Goal: Task Accomplishment & Management: Complete application form

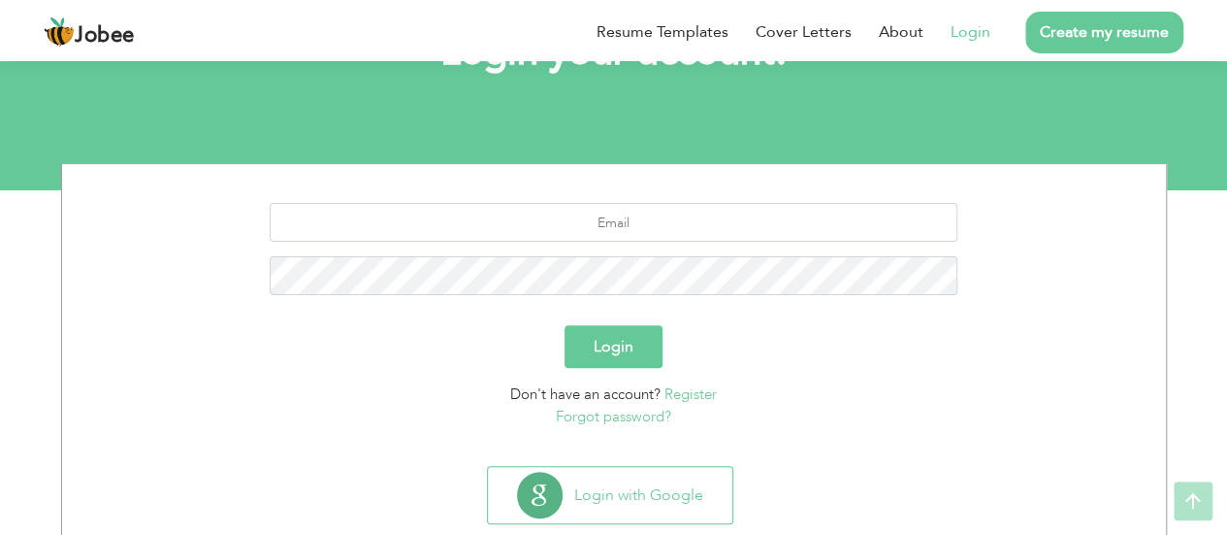
scroll to position [158, 0]
click at [555, 216] on input "text" at bounding box center [614, 221] width 688 height 39
type input "Shahbazriasat007@gmail.com"
click at [565, 324] on button "Login" at bounding box center [614, 345] width 98 height 43
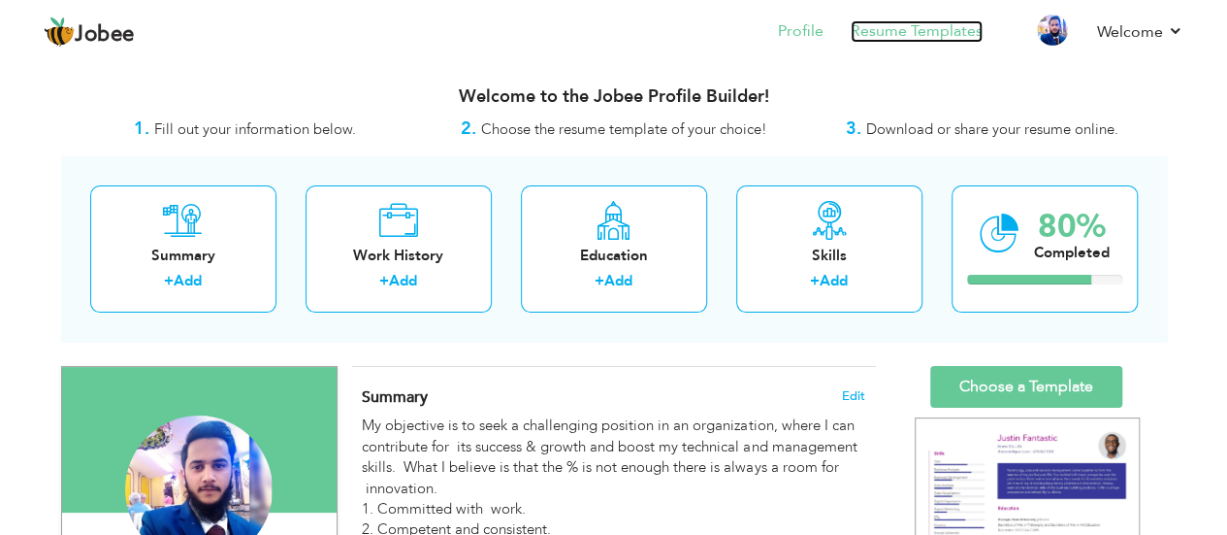
click at [914, 31] on link "Resume Templates" at bounding box center [917, 31] width 132 height 22
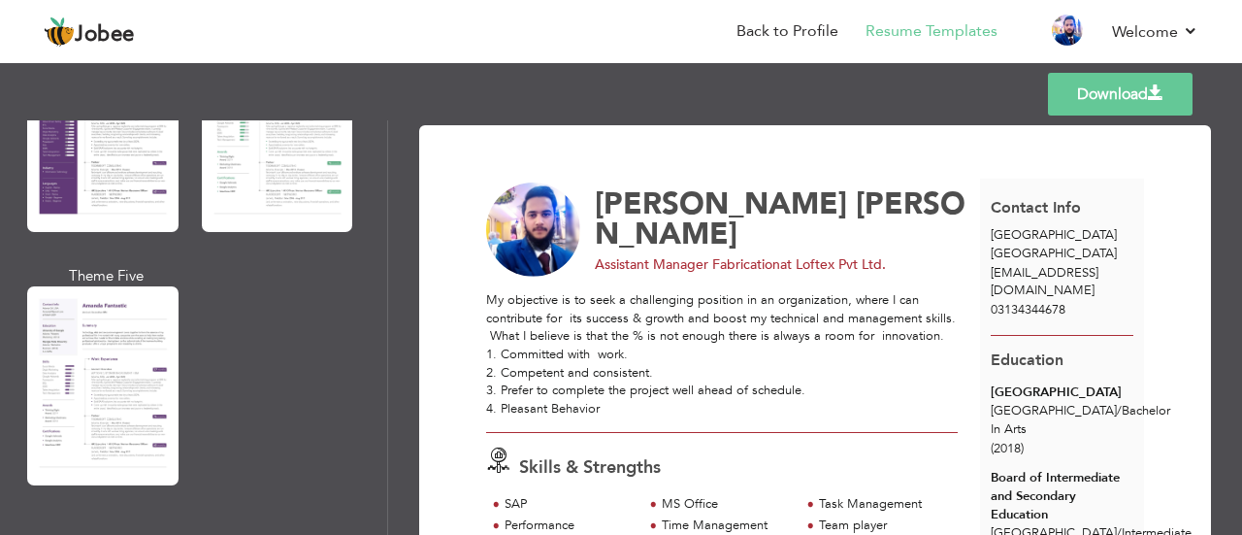
scroll to position [1904, 0]
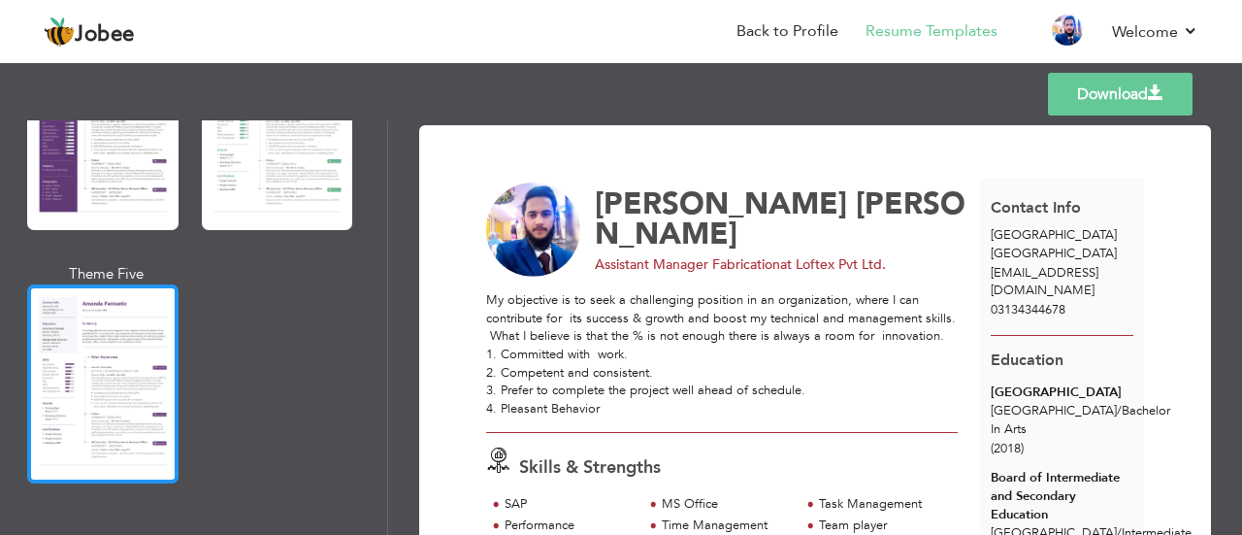
click at [101, 369] on div at bounding box center [102, 383] width 151 height 199
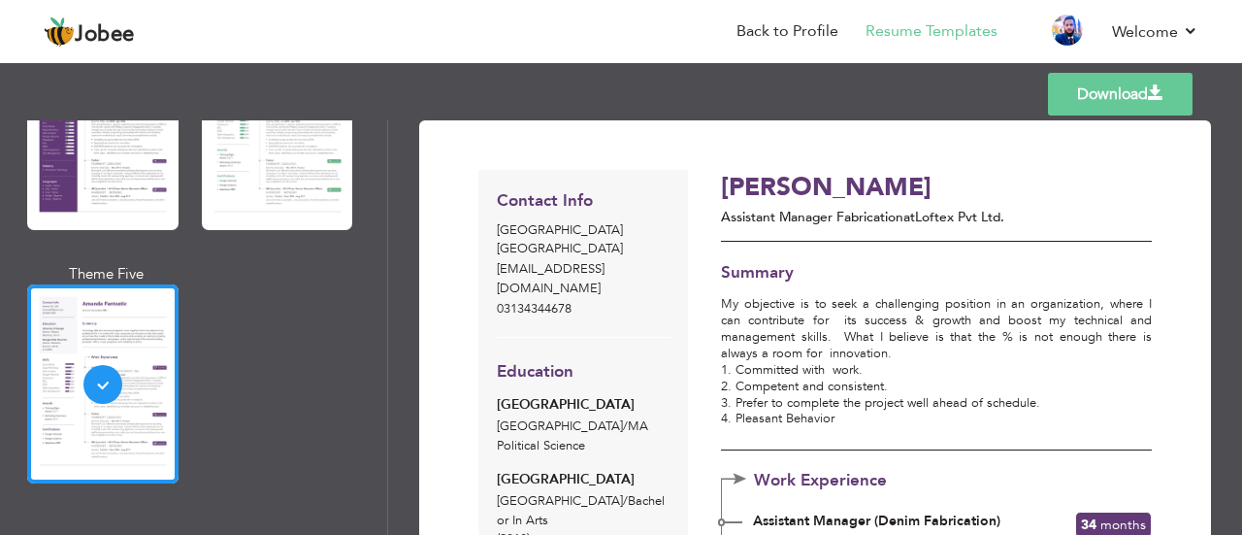
scroll to position [0, 0]
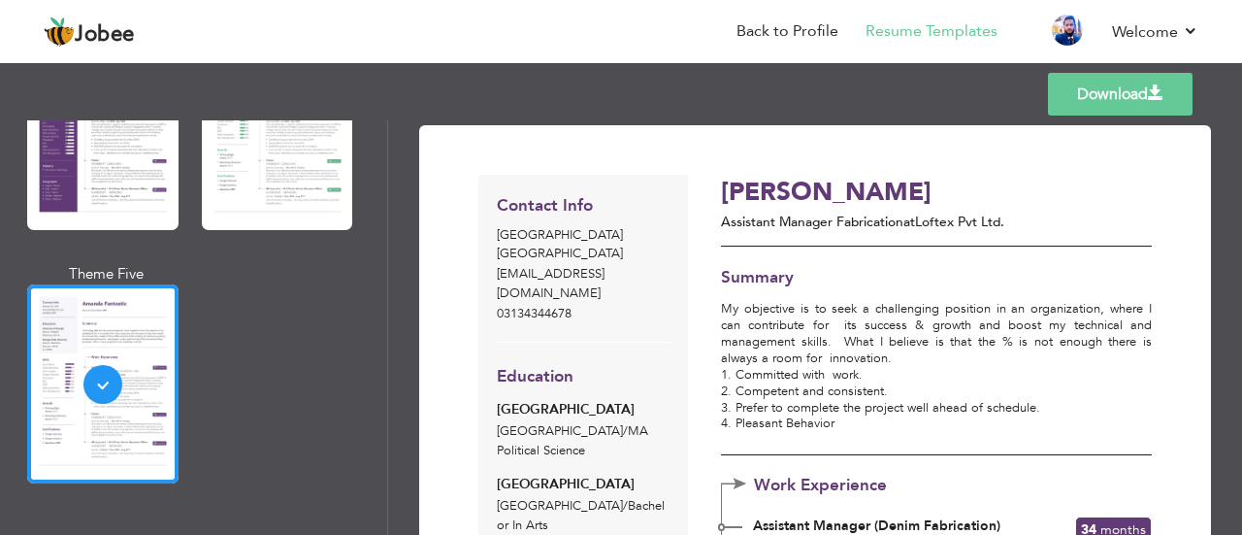
click at [1157, 97] on span at bounding box center [1156, 93] width 16 height 16
click at [810, 38] on link "Back to Profile" at bounding box center [787, 31] width 102 height 22
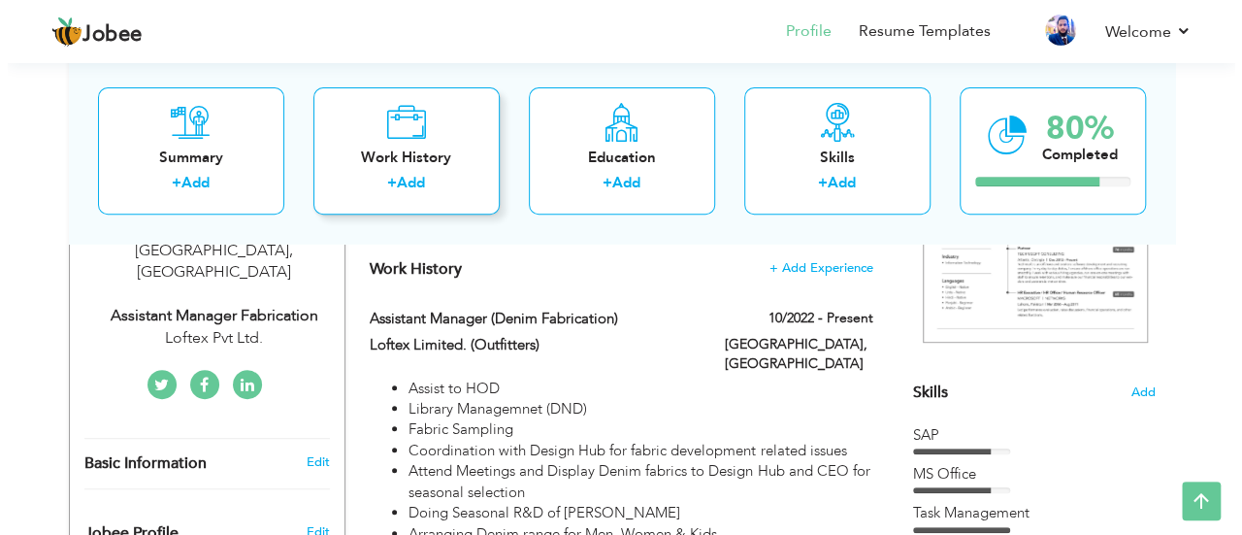
scroll to position [366, 0]
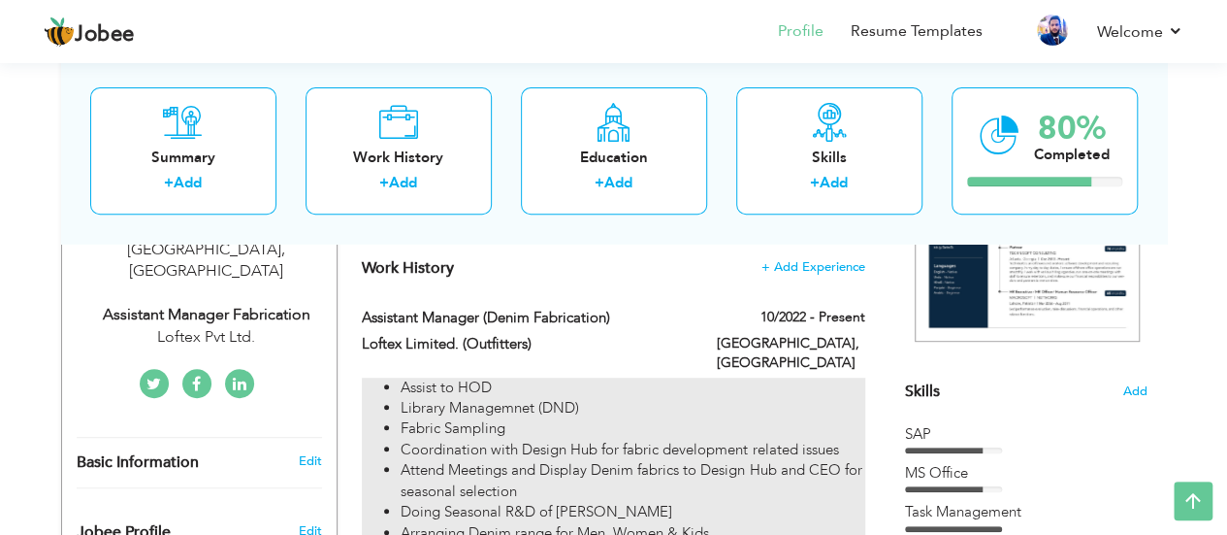
click at [807, 377] on li "Assist to HOD" at bounding box center [633, 387] width 464 height 20
type input "Assistant Manager (Denim Fabrication)"
type input "Loftex Limited. (Outfitters)"
type input "10/2022"
type input "Pakistan"
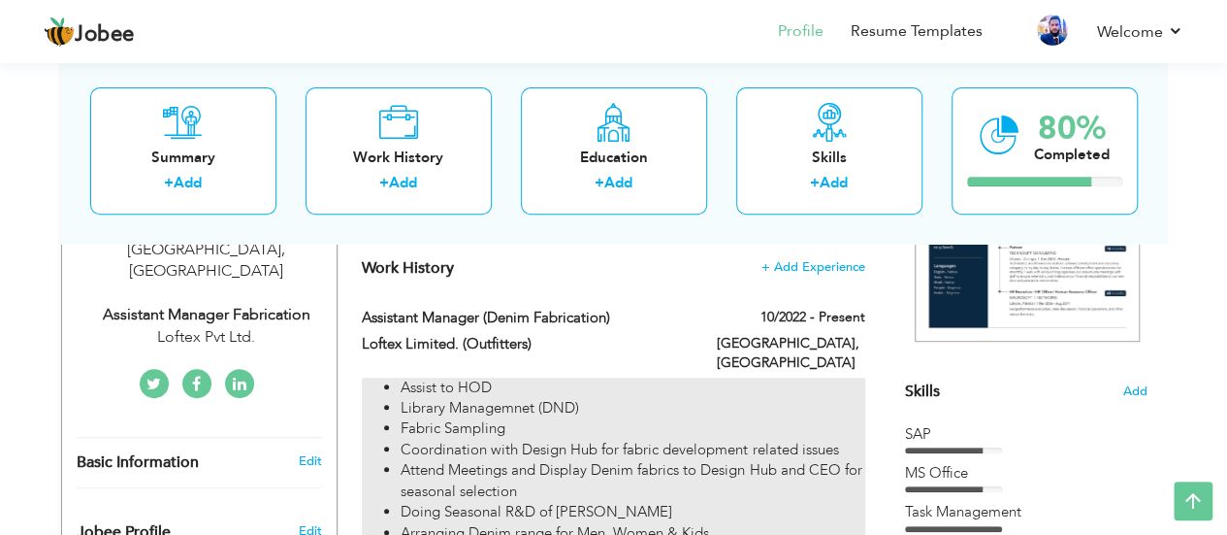
type input "Lahore"
checkbox input "true"
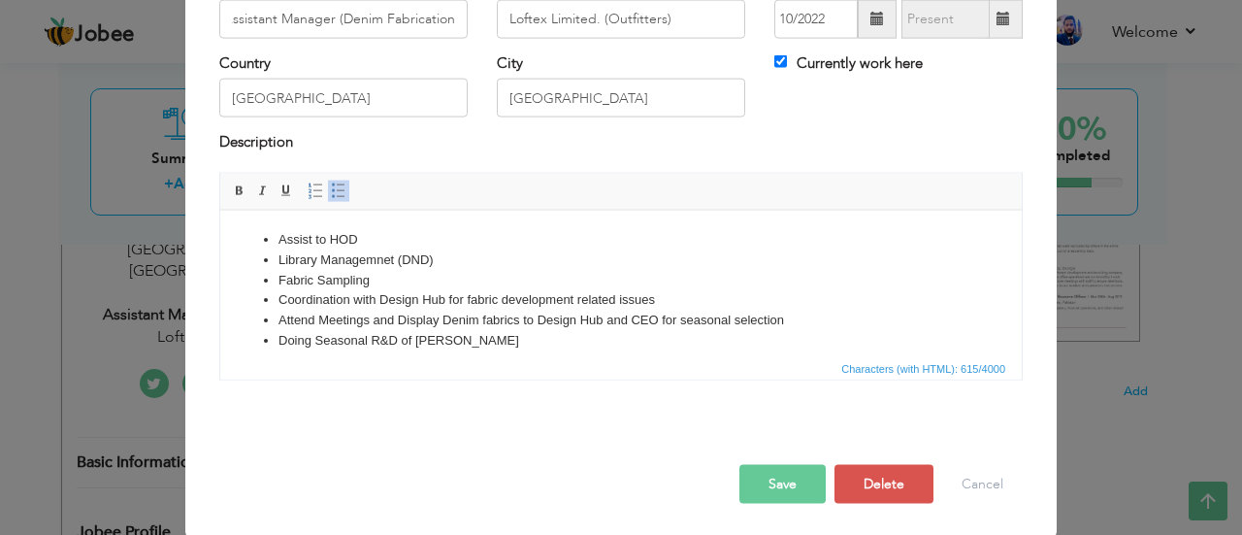
scroll to position [0, 0]
click at [459, 260] on li "Library Managemnet (DND)" at bounding box center [620, 259] width 685 height 20
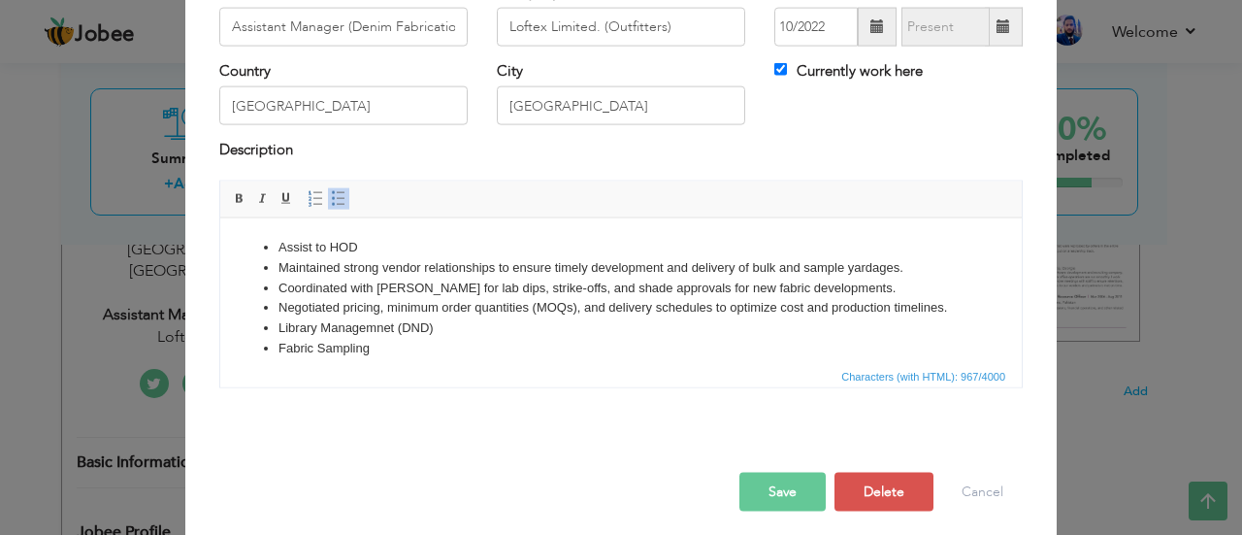
scroll to position [146, 0]
click at [461, 330] on li "Library Managemnet (DND)" at bounding box center [620, 327] width 685 height 20
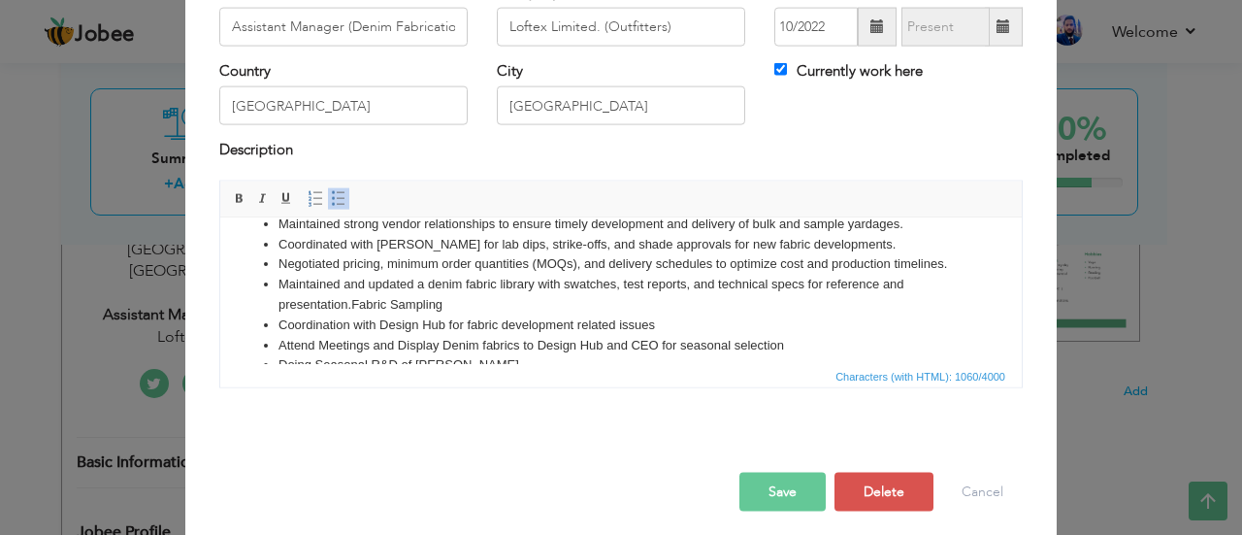
scroll to position [54, 0]
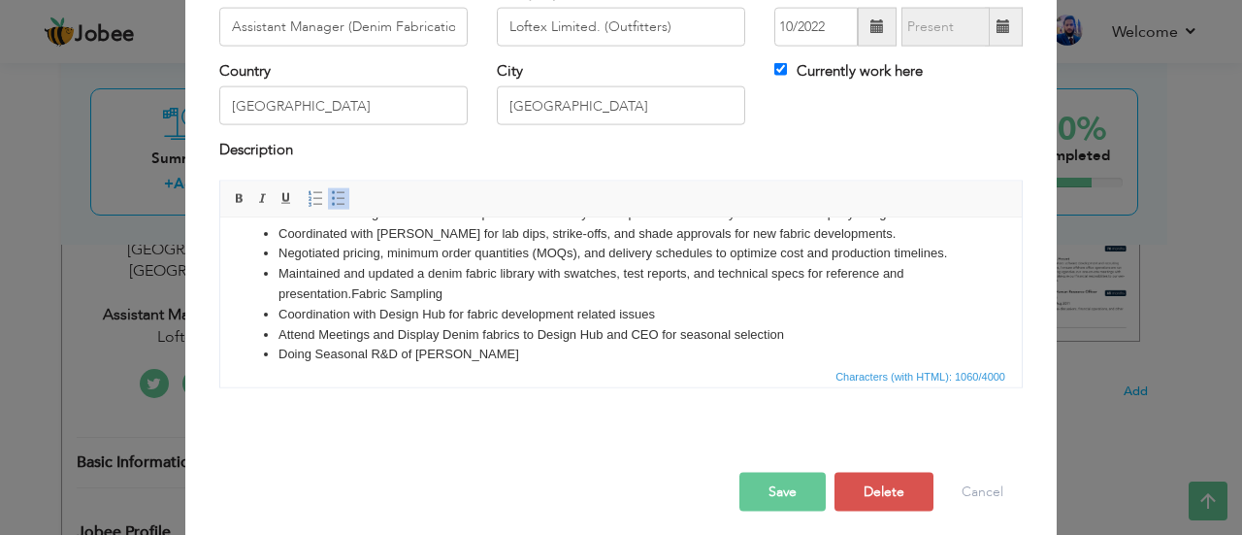
click at [457, 295] on li "Maintained and updated a denim fabric library with swatches, test reports, and …" at bounding box center [620, 283] width 685 height 41
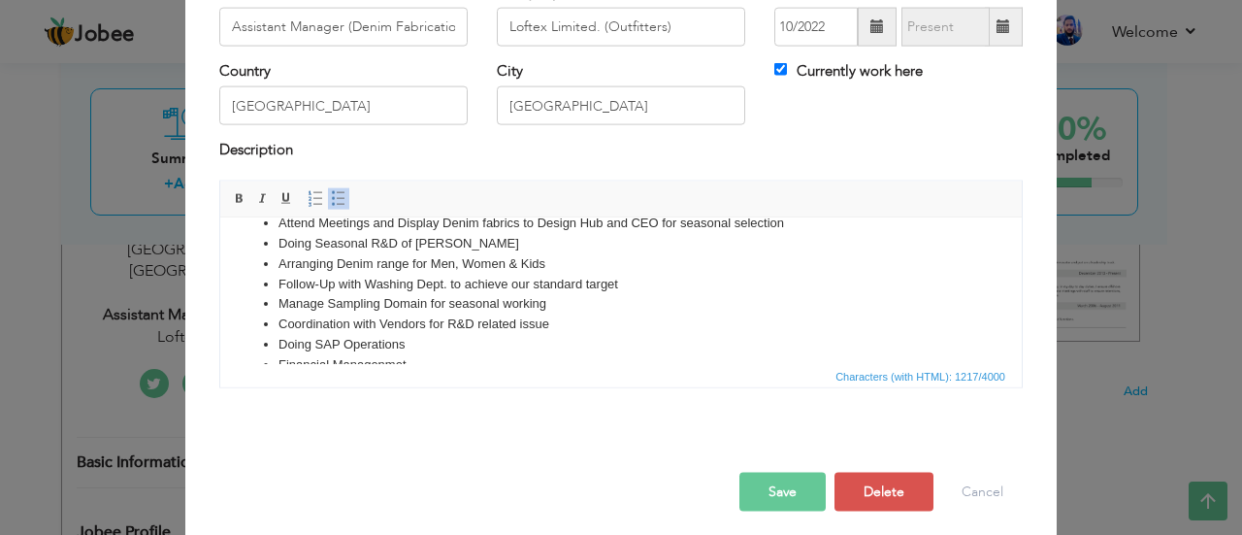
scroll to position [210, 0]
click at [554, 302] on li "Manage Sampling Domain for seasonal working" at bounding box center [620, 299] width 685 height 20
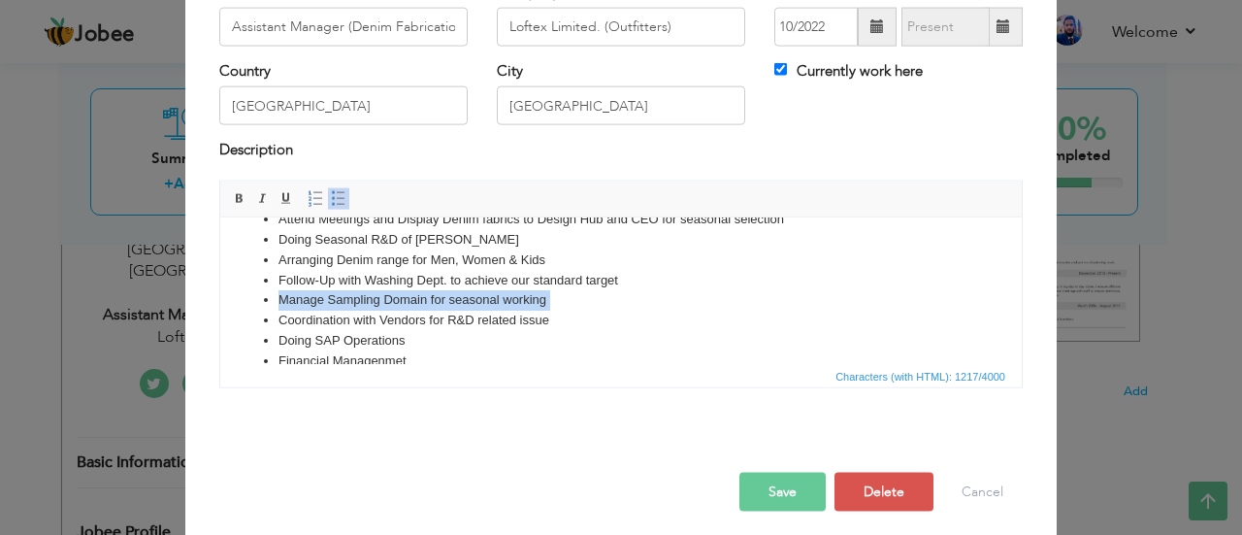
click at [554, 302] on li "Manage Sampling Domain for seasonal working" at bounding box center [620, 299] width 685 height 20
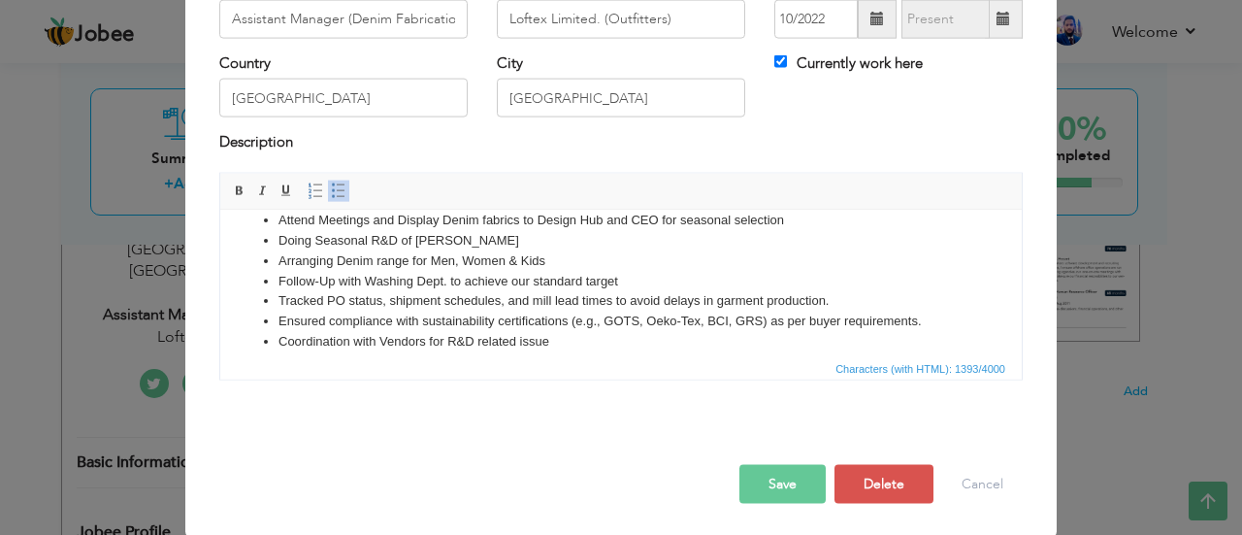
scroll to position [178, 0]
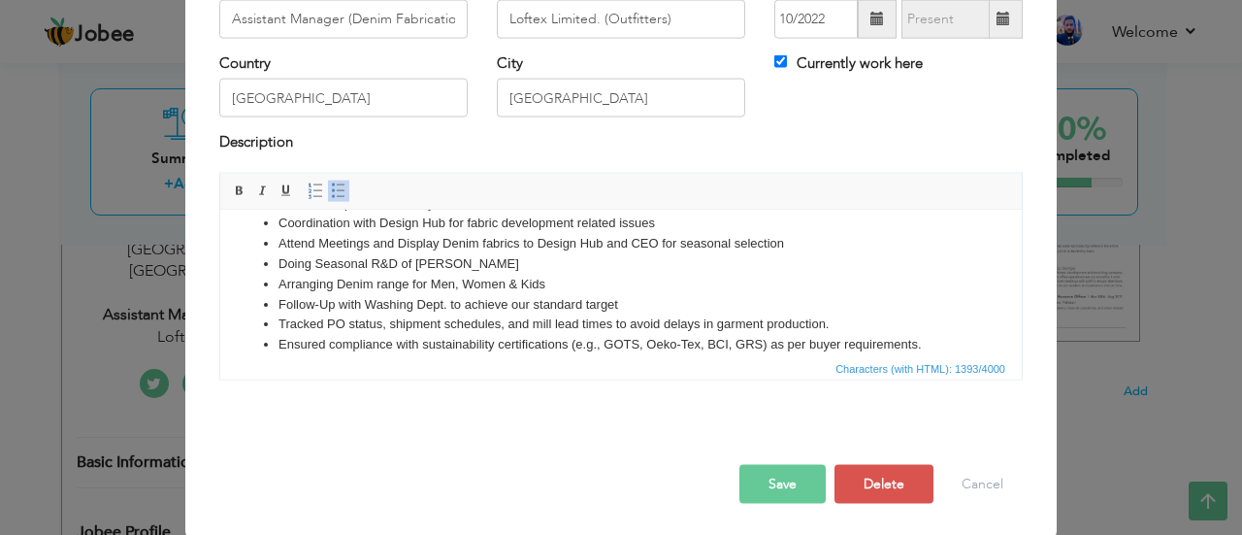
click at [496, 260] on li "Doing Seasonal R&D of Denim Fabric" at bounding box center [620, 263] width 685 height 20
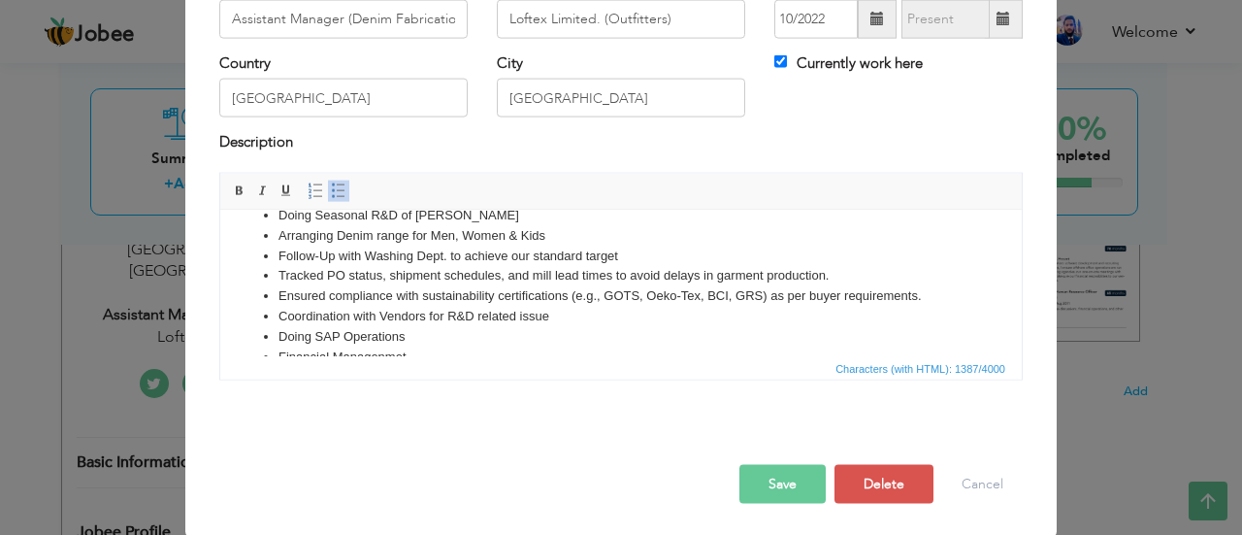
scroll to position [240, 0]
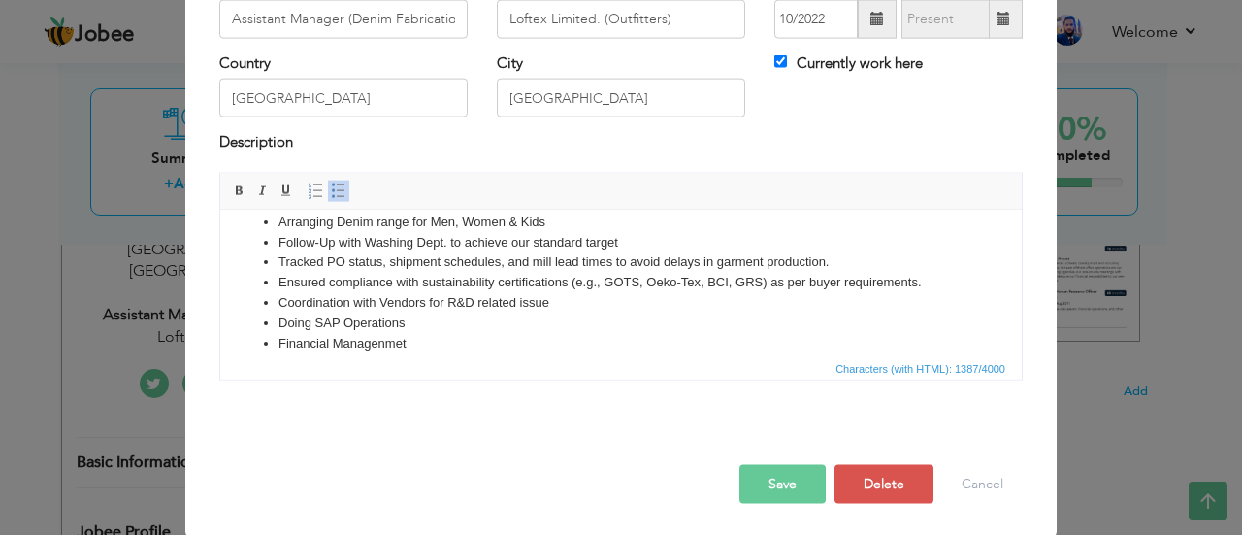
click at [565, 303] on li "Coordination with Vendors for R&D related issue" at bounding box center [620, 302] width 685 height 20
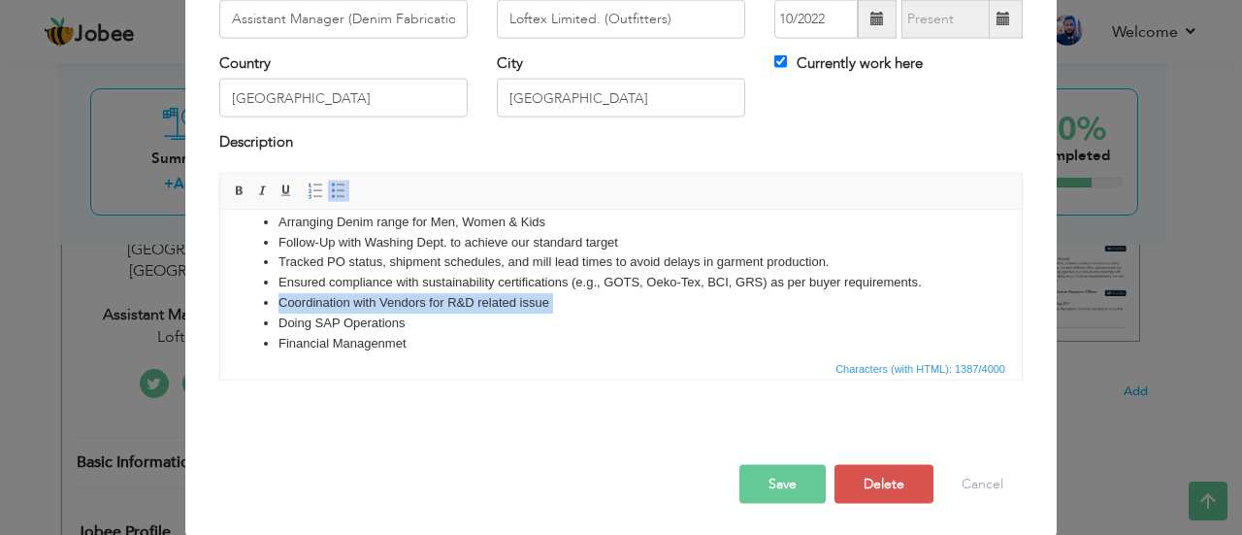
click at [565, 303] on li "Coordination with Vendors for R&D related issue" at bounding box center [620, 302] width 685 height 20
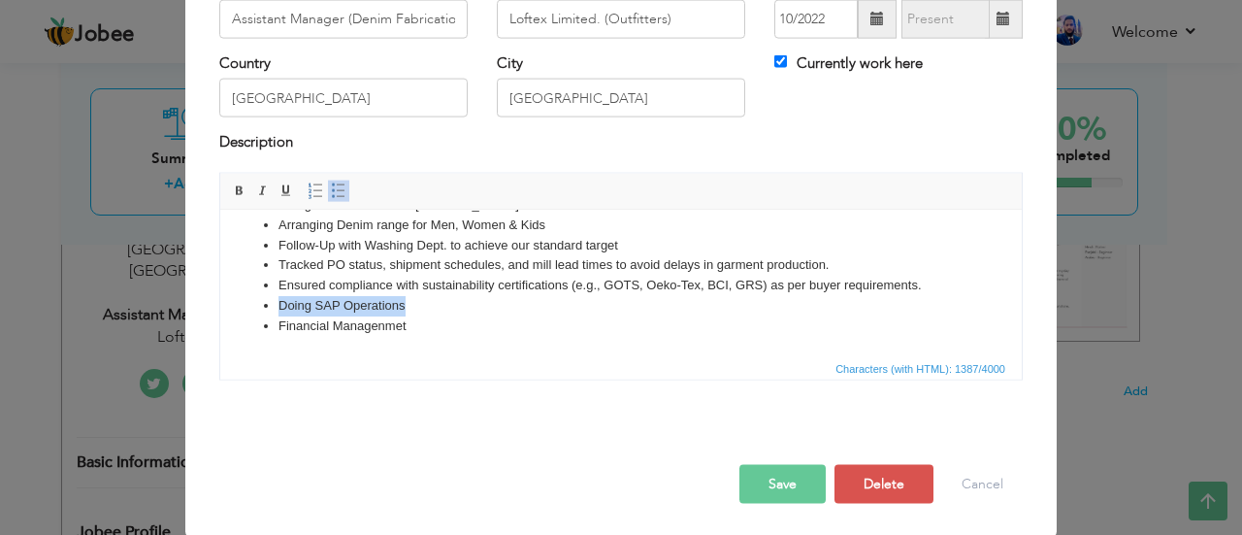
scroll to position [236, 0]
click at [767, 490] on button "Save" at bounding box center [782, 483] width 86 height 39
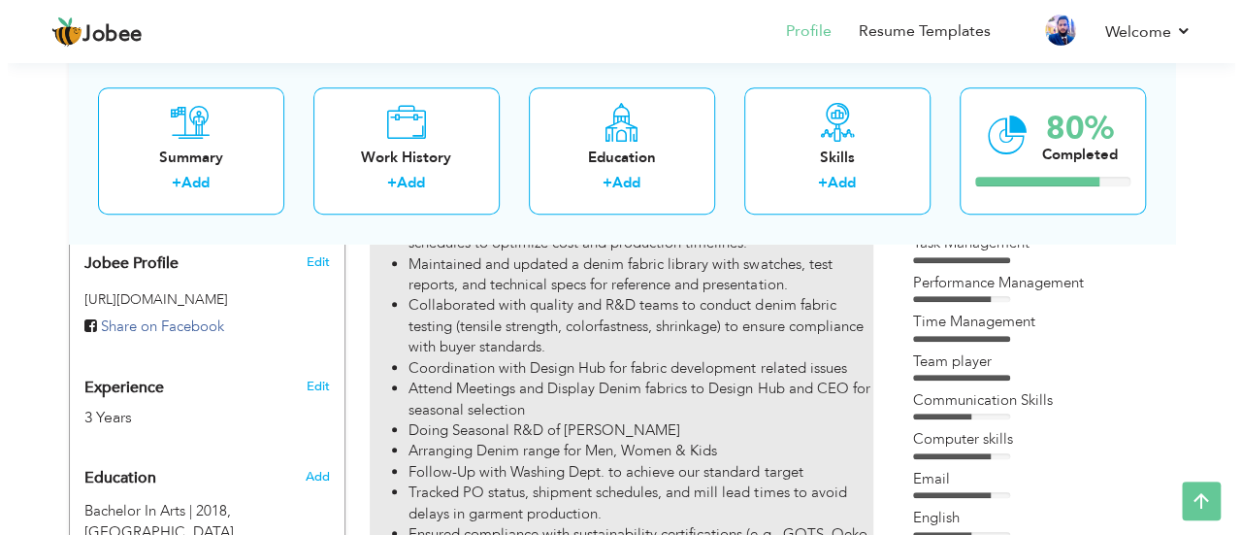
scroll to position [635, 0]
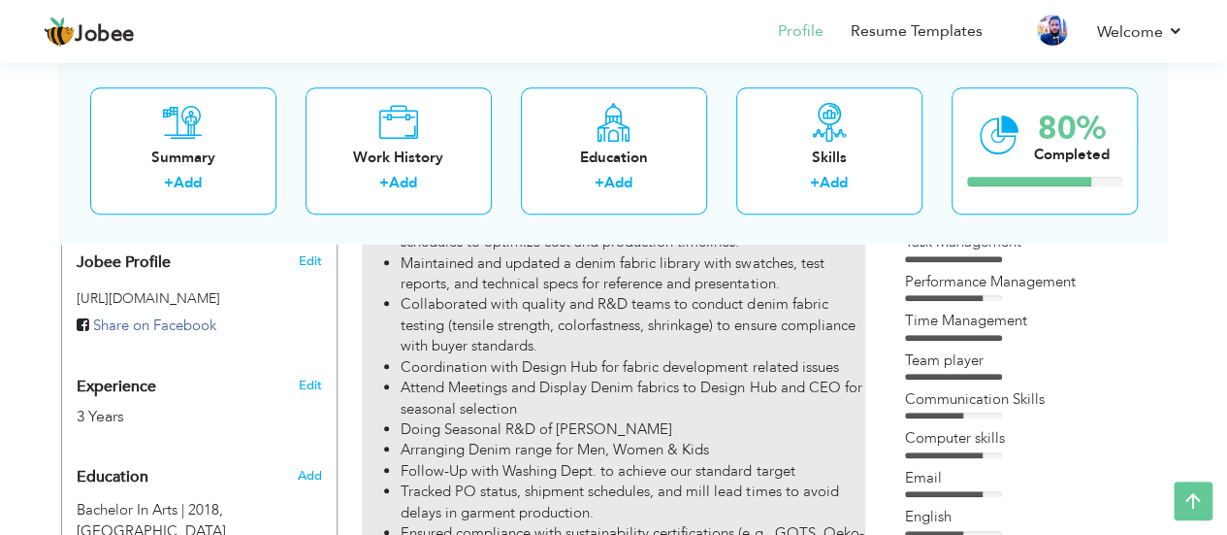
click at [582, 377] on li "Attend Meetings and Display Denim fabrics to Design Hub and CEO for seasonal se…" at bounding box center [633, 398] width 464 height 42
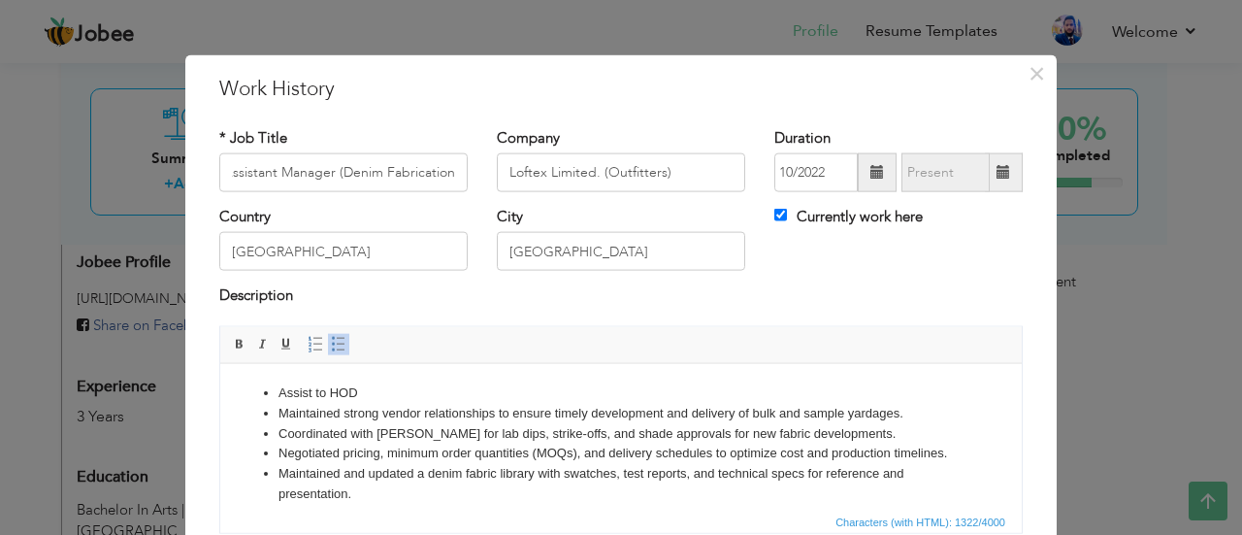
scroll to position [0, 0]
click at [448, 211] on div "Country Pakistan" at bounding box center [343, 239] width 248 height 64
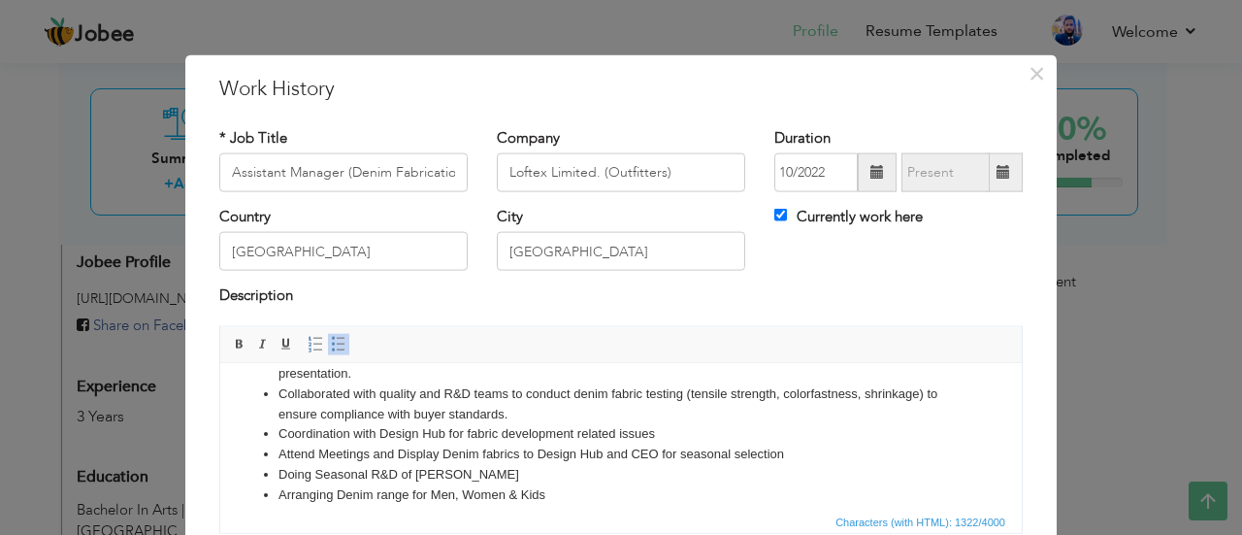
scroll to position [117, 0]
click at [517, 416] on li "Collaborated with quality and R&D teams to conduct denim fabric testing (tensil…" at bounding box center [620, 406] width 685 height 41
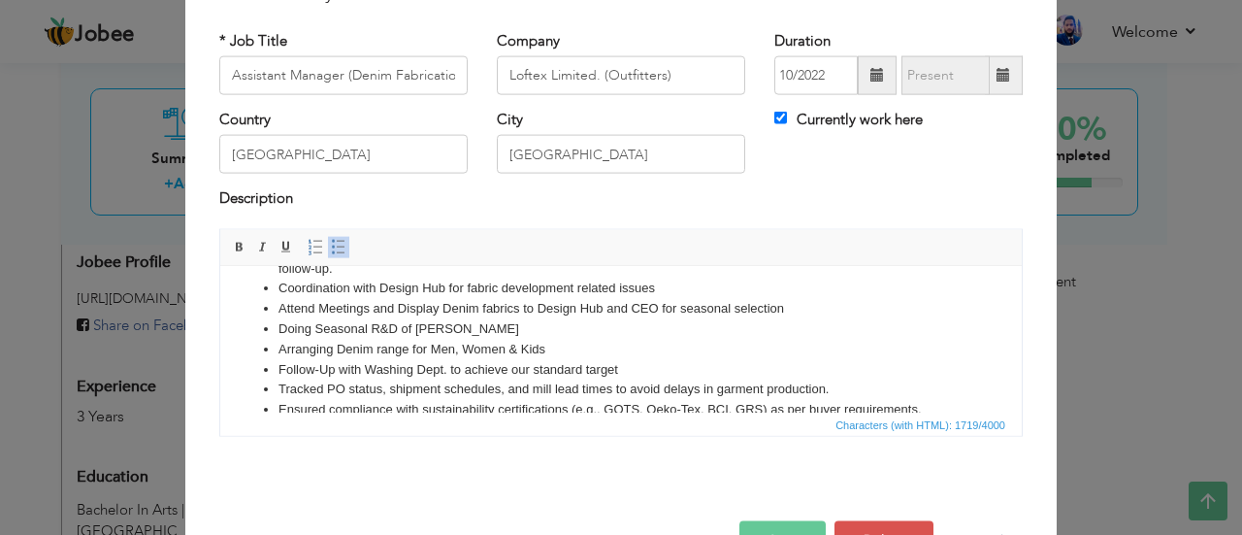
scroll to position [153, 0]
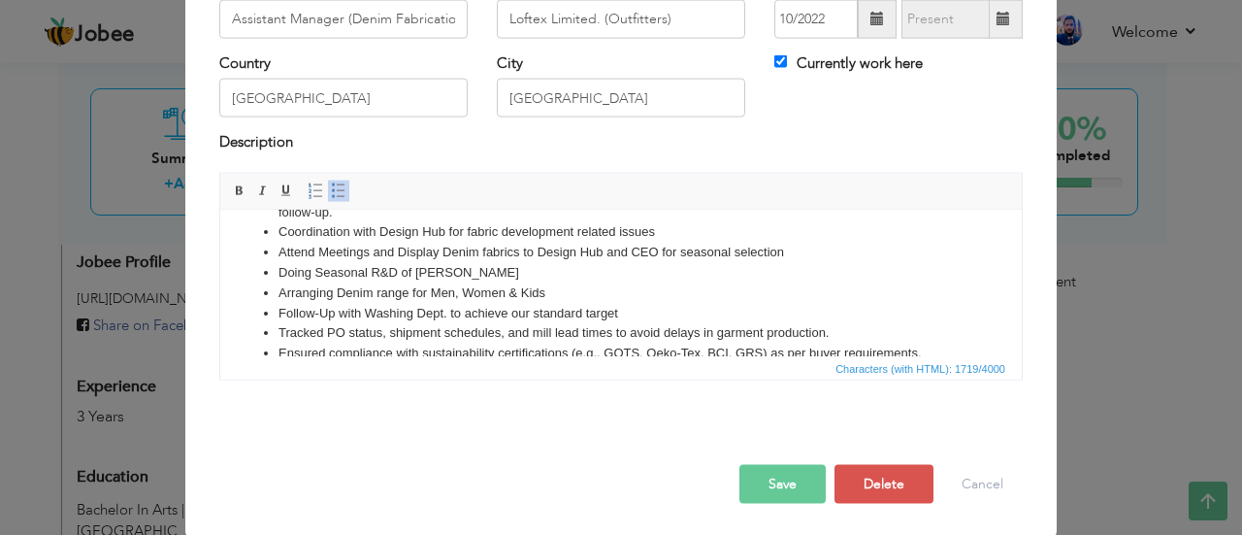
click at [782, 493] on button "Save" at bounding box center [782, 483] width 86 height 39
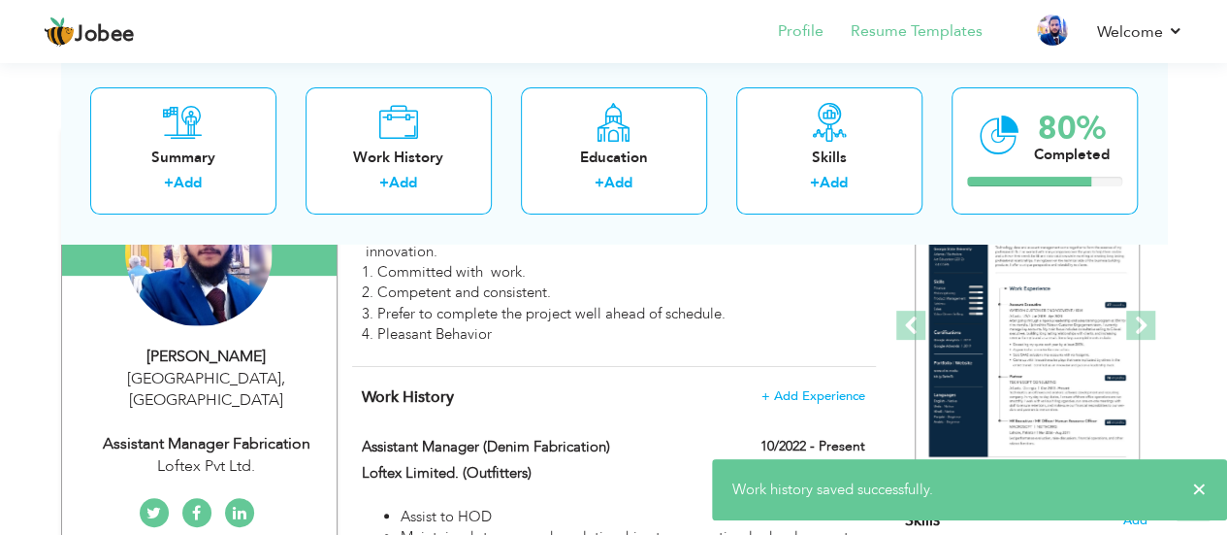
scroll to position [211, 0]
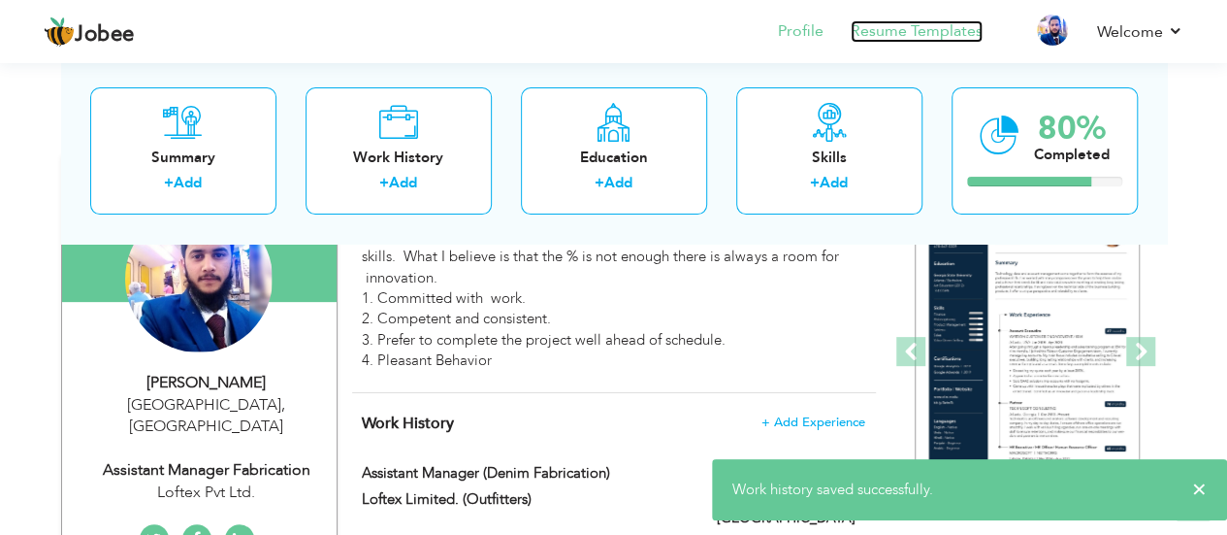
click at [953, 31] on link "Resume Templates" at bounding box center [917, 31] width 132 height 22
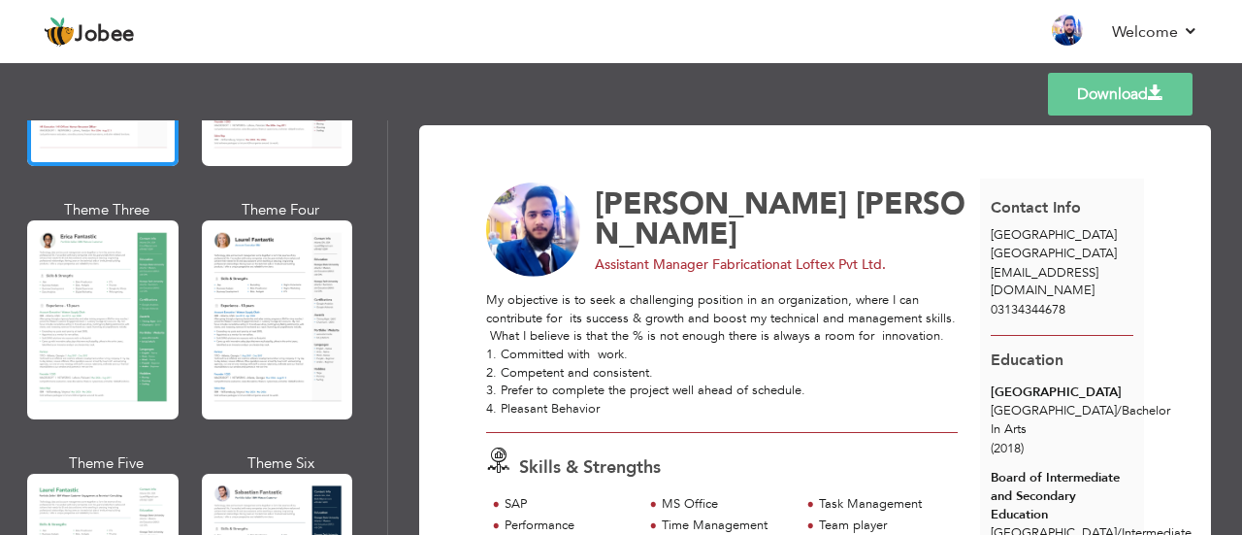
scroll to position [292, 0]
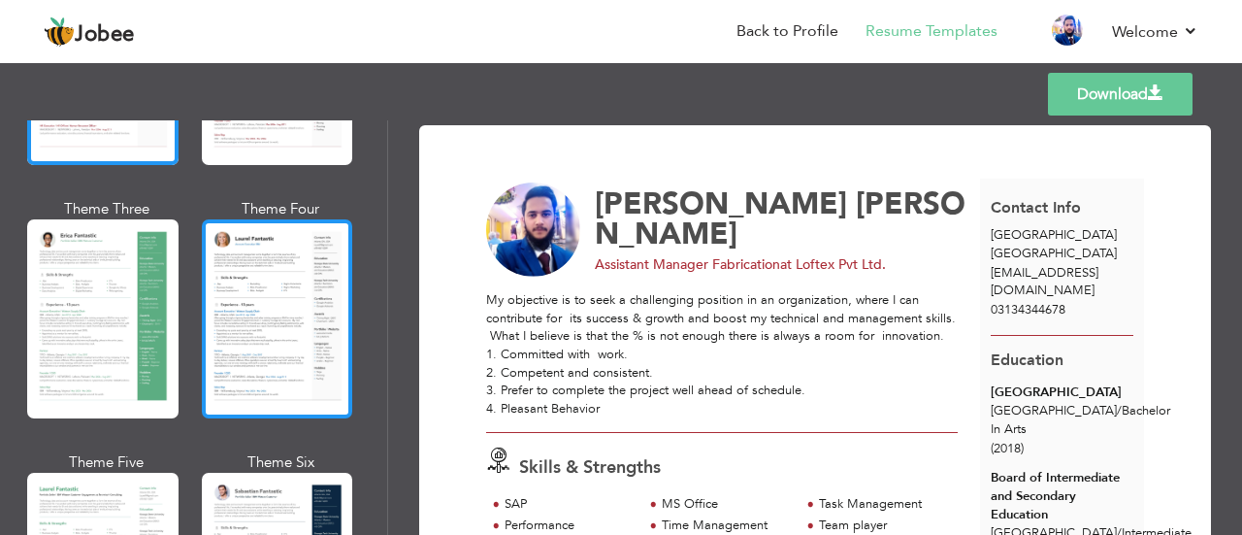
click at [264, 286] on div at bounding box center [277, 318] width 151 height 199
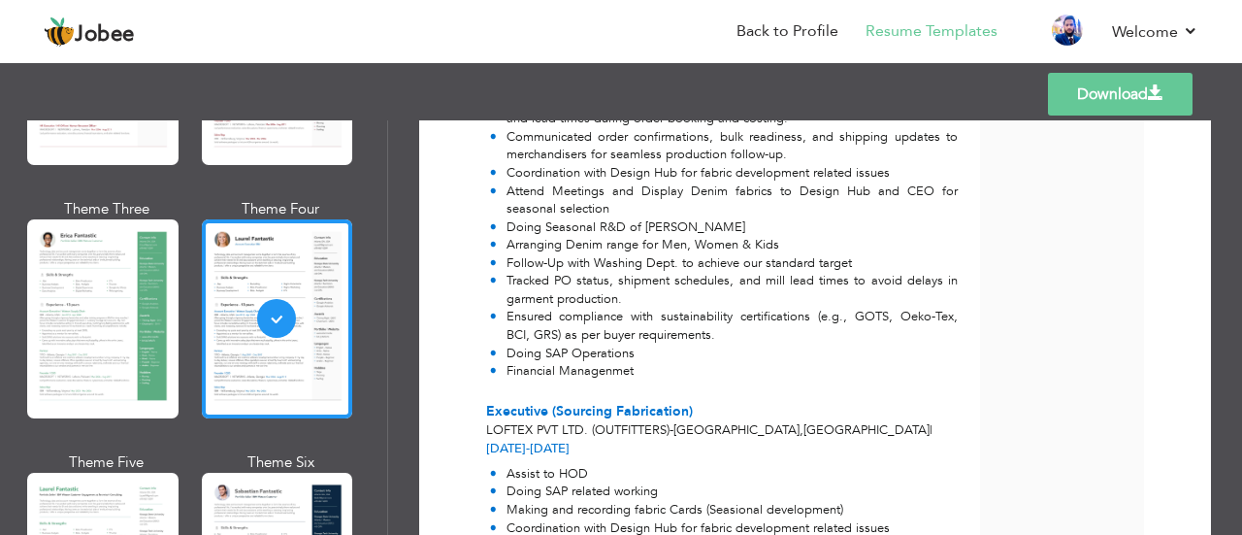
scroll to position [1367, 0]
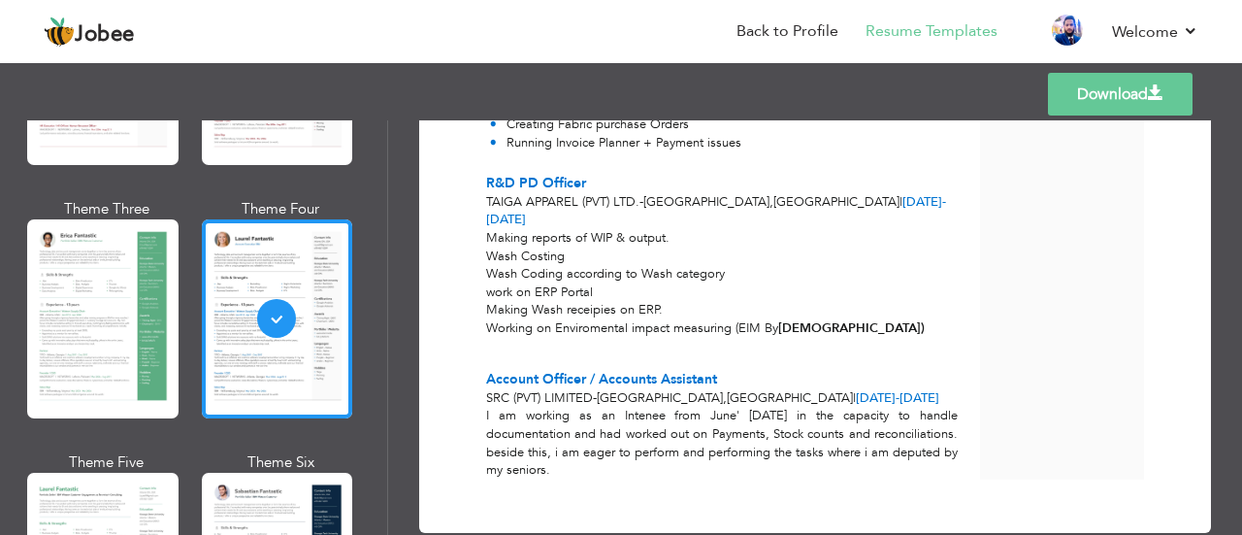
click at [1106, 96] on link "Download" at bounding box center [1120, 94] width 145 height 43
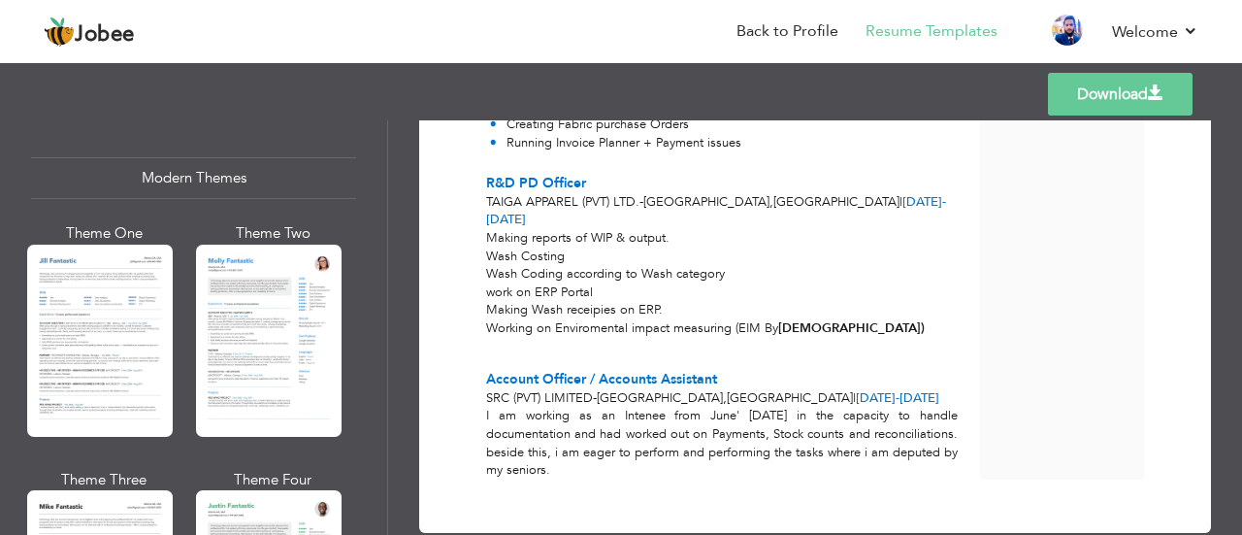
scroll to position [859, 0]
click at [114, 329] on div at bounding box center [100, 341] width 146 height 192
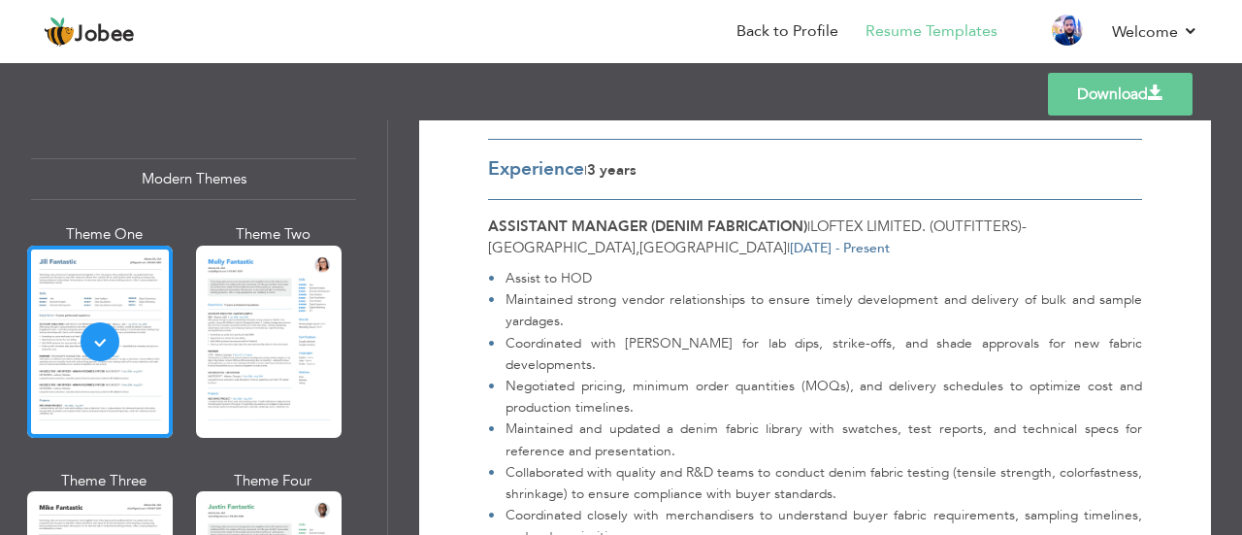
scroll to position [490, 0]
click at [1130, 91] on link "Download" at bounding box center [1120, 94] width 145 height 43
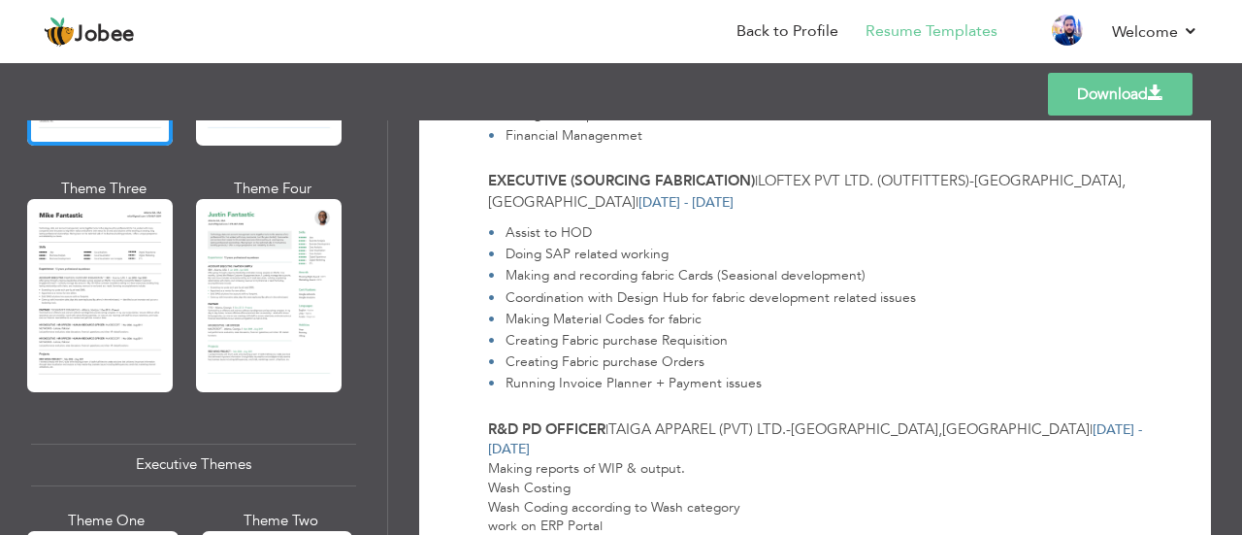
scroll to position [1153, 0]
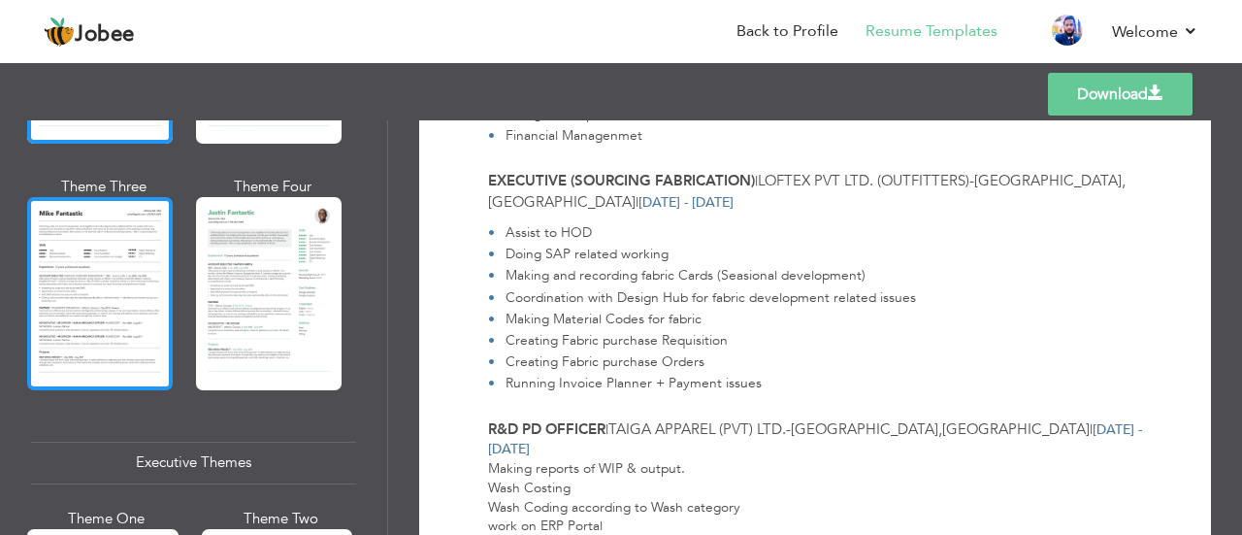
click at [91, 263] on div at bounding box center [100, 293] width 146 height 192
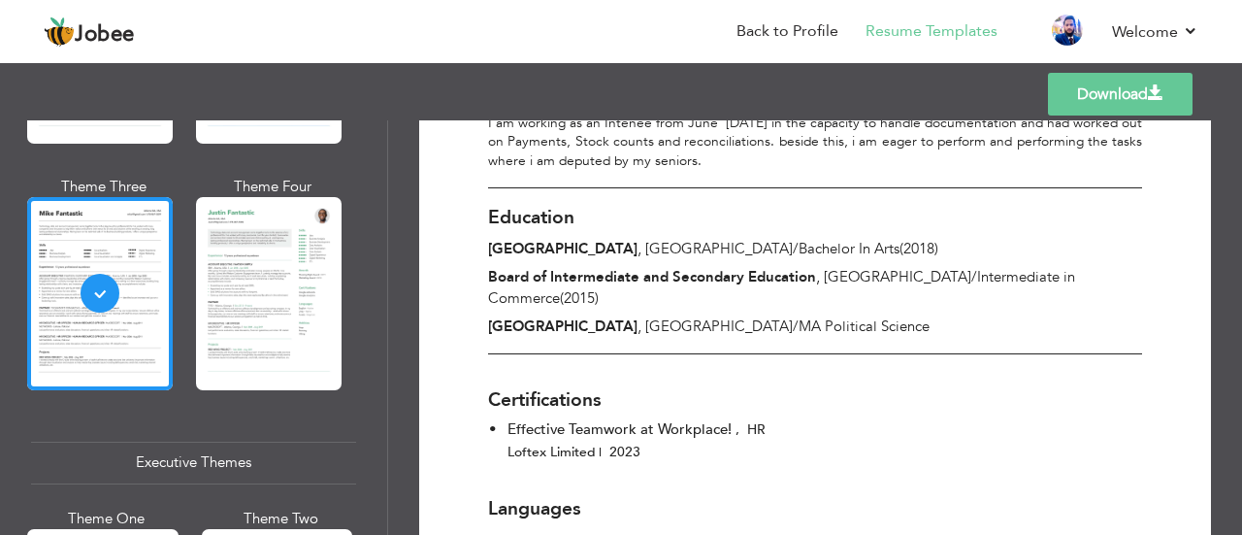
scroll to position [1848, 0]
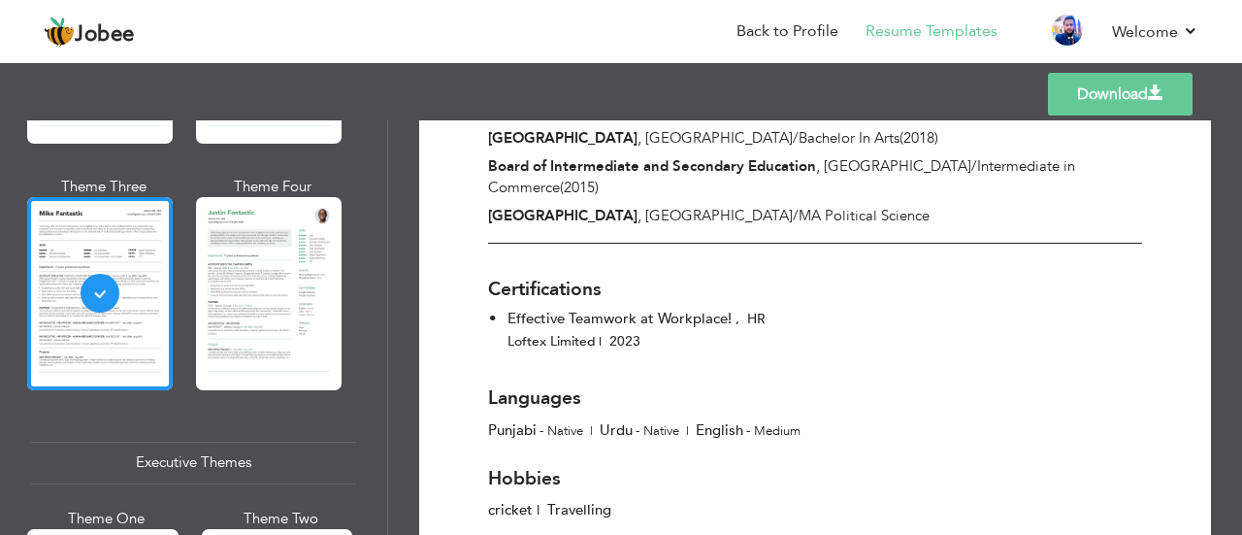
click at [1147, 112] on link "Download" at bounding box center [1120, 94] width 145 height 43
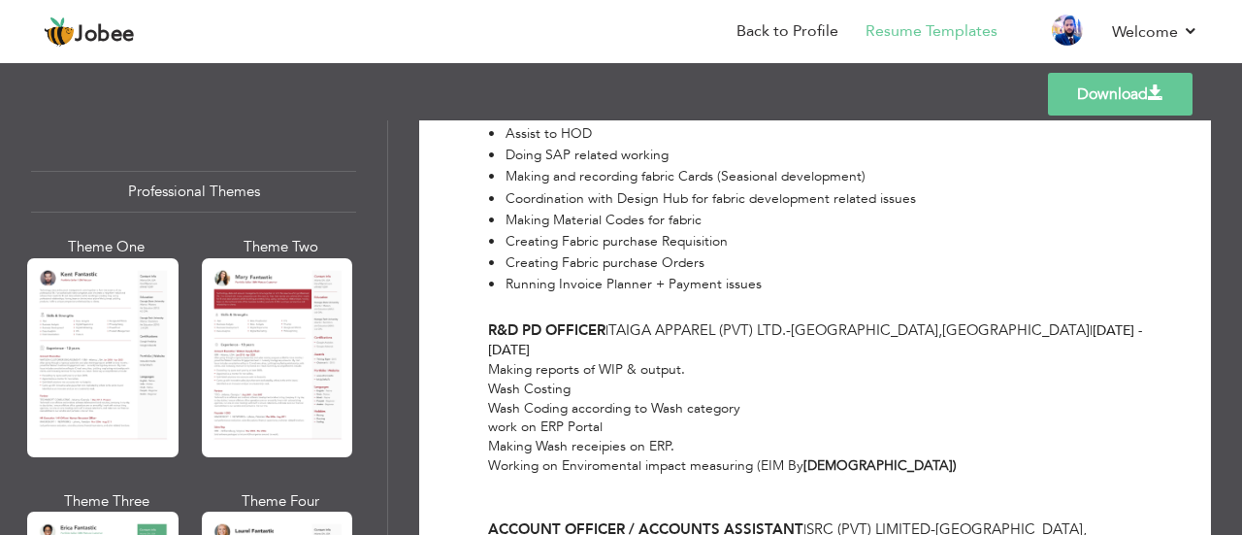
scroll to position [1198, 0]
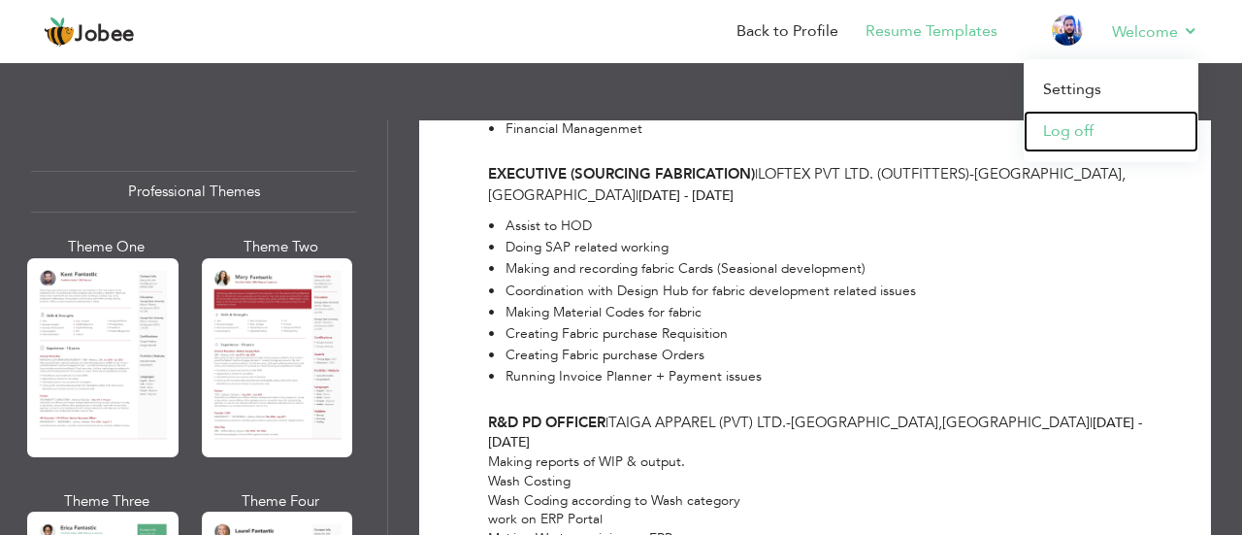
click at [1091, 131] on link "Log off" at bounding box center [1111, 132] width 175 height 42
